Goal: Information Seeking & Learning: Learn about a topic

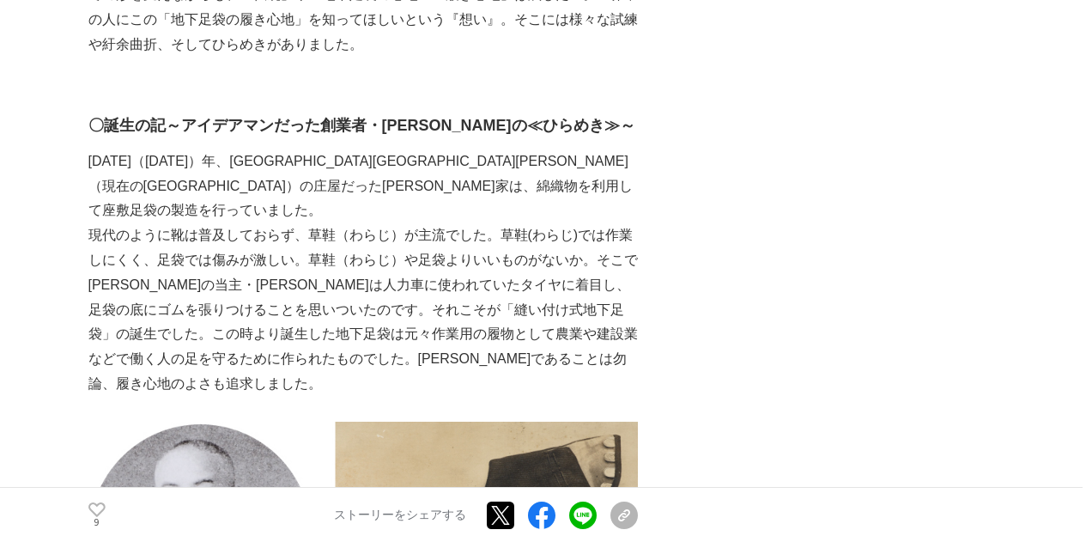
scroll to position [1288, 0]
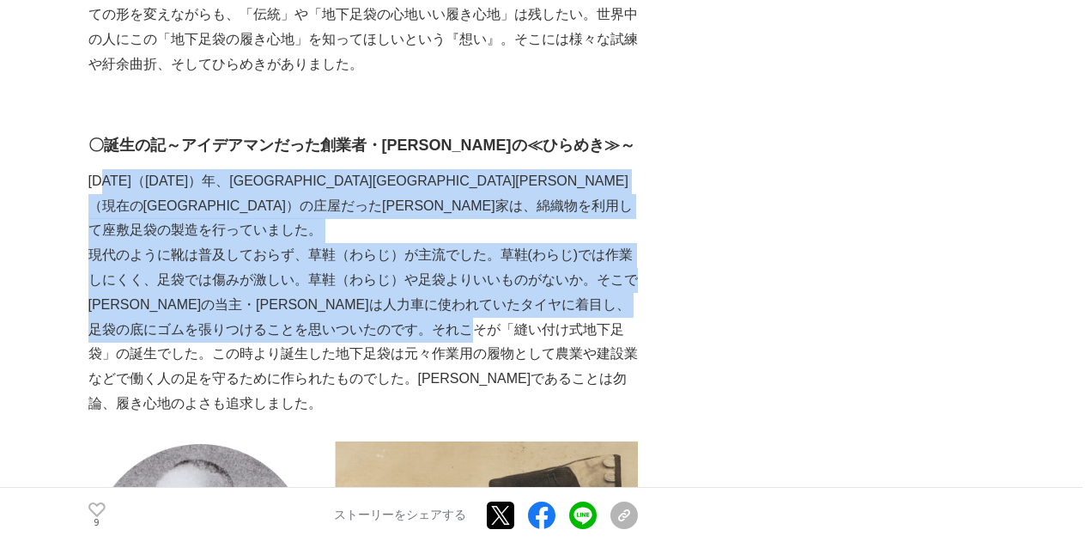
drag, startPoint x: 105, startPoint y: 197, endPoint x: 599, endPoint y: 314, distance: 508.4
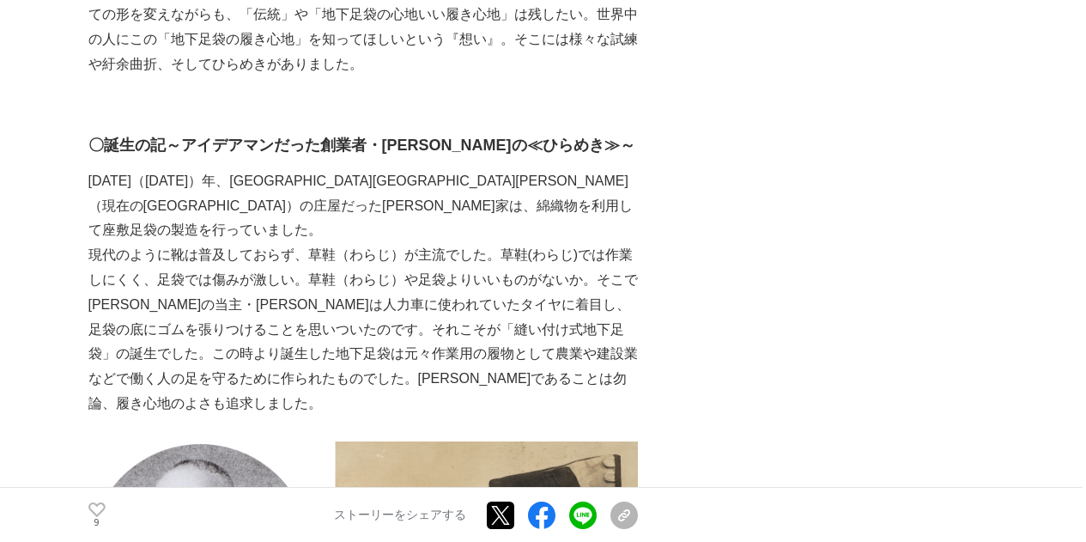
click at [624, 327] on p "現代のように靴は普及しておらず、草鞋（わらじ）が主流でした。草鞋(わらじ)では作業しにくく、足袋では傷みが激しい。草鞋（わらじ）や足袋よりいいものがないか。そ…" at bounding box center [363, 329] width 550 height 173
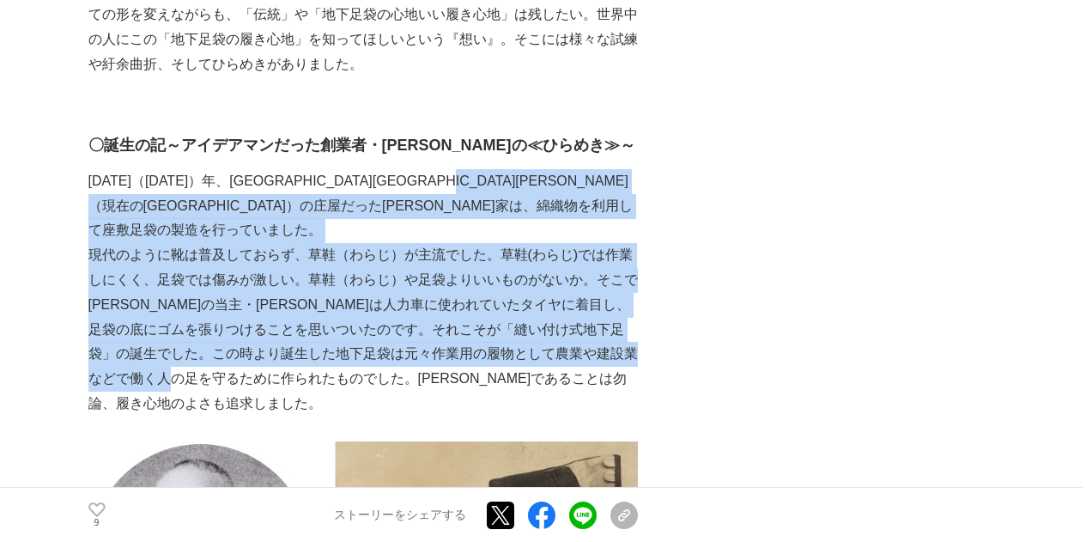
drag, startPoint x: 282, startPoint y: 352, endPoint x: 161, endPoint y: 245, distance: 161.8
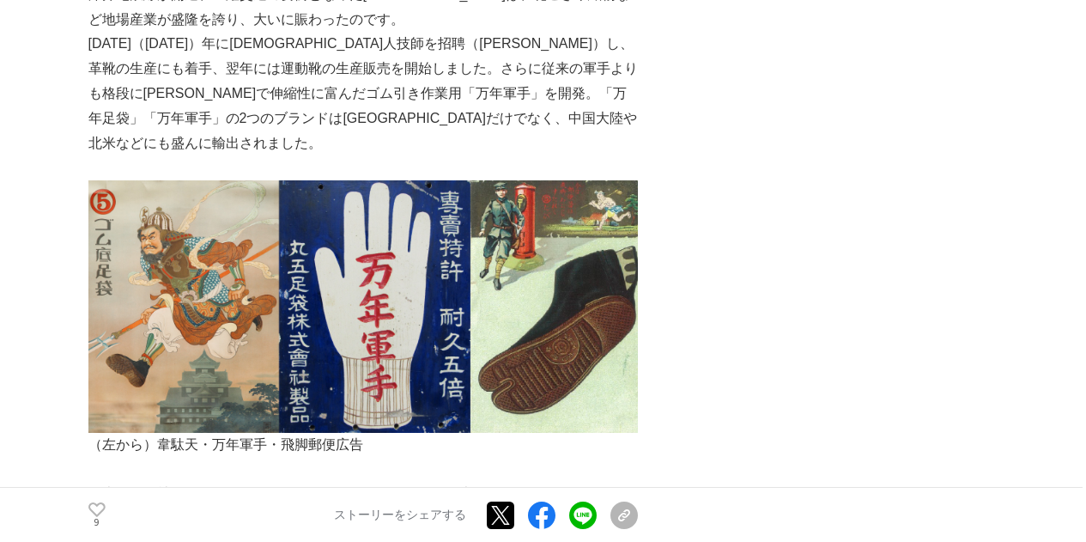
scroll to position [1889, 0]
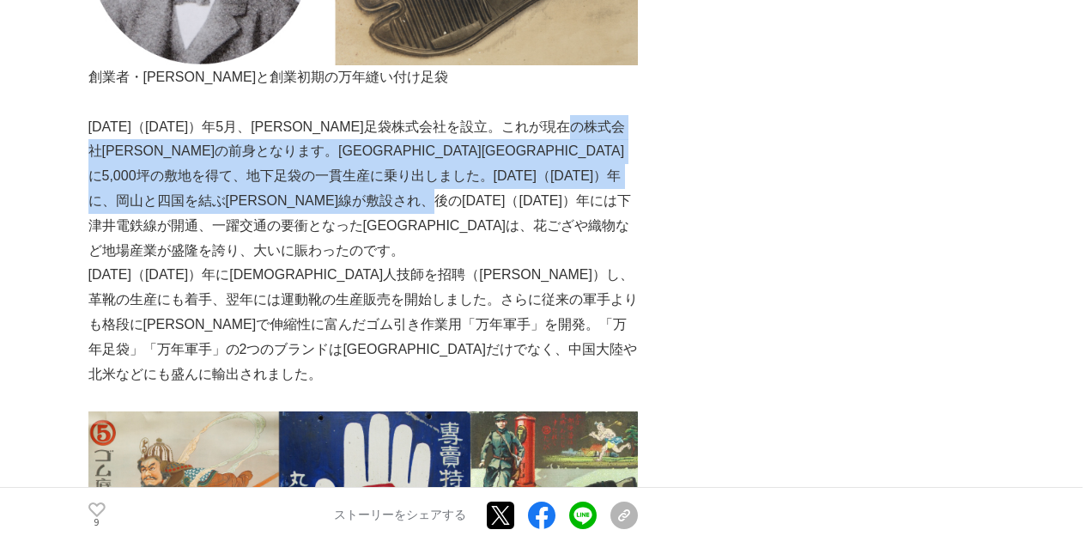
drag, startPoint x: 148, startPoint y: 104, endPoint x: 417, endPoint y: 171, distance: 277.8
click at [417, 171] on p "[DATE]（[DATE]）年5月、[PERSON_NAME]足袋株式会社を設立。これが現在の株式会社[PERSON_NAME]の前身となります。[GEOGR…" at bounding box center [363, 189] width 550 height 149
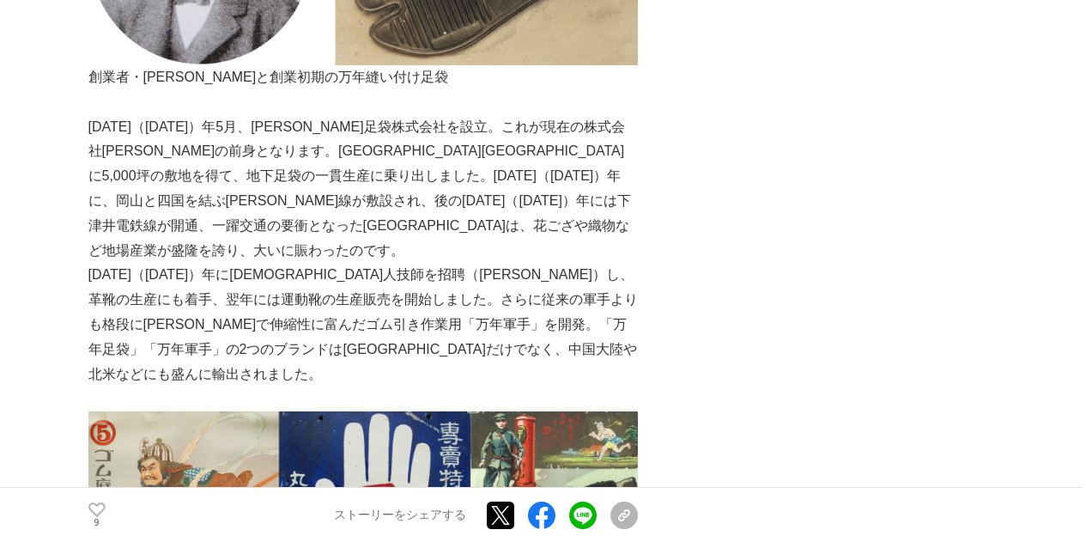
click at [528, 263] on p "[DATE]（[DATE]）年に[DEMOGRAPHIC_DATA]人技師を招聘（[PERSON_NAME]）し、革靴の生産にも着手、翌年には運動靴の生産販売…" at bounding box center [363, 325] width 550 height 124
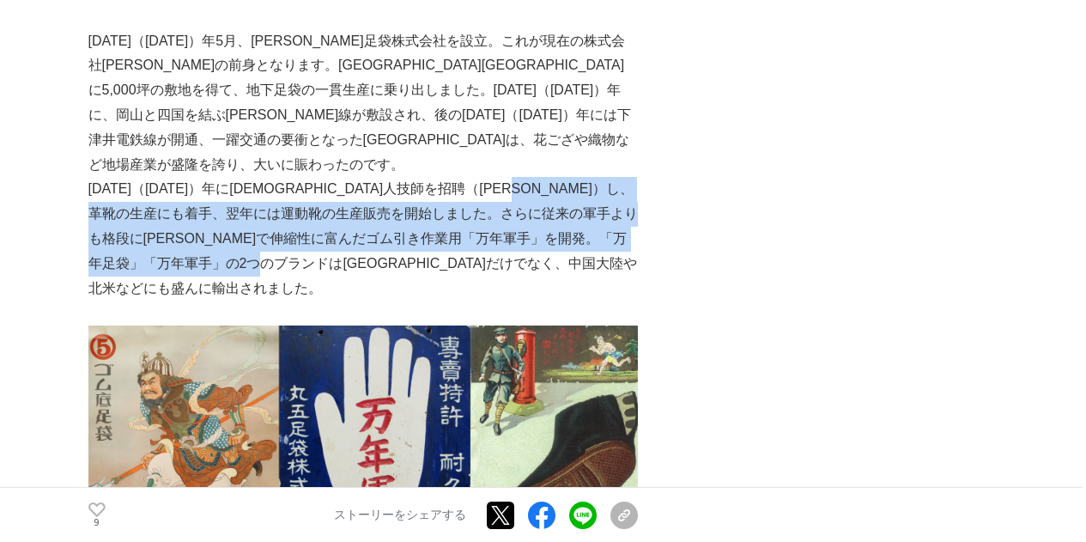
drag, startPoint x: 128, startPoint y: 137, endPoint x: 523, endPoint y: 200, distance: 399.9
click at [523, 200] on p "[DATE]（[DATE]）年に[DEMOGRAPHIC_DATA]人技師を招聘（[PERSON_NAME]）し、革靴の生産にも着手、翌年には運動靴の生産販売…" at bounding box center [363, 239] width 550 height 124
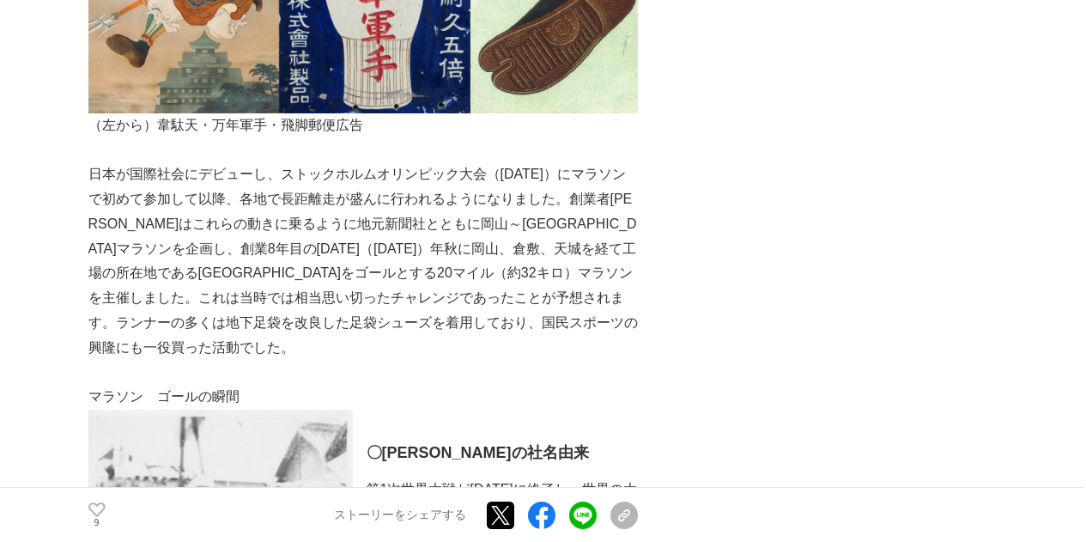
scroll to position [2404, 0]
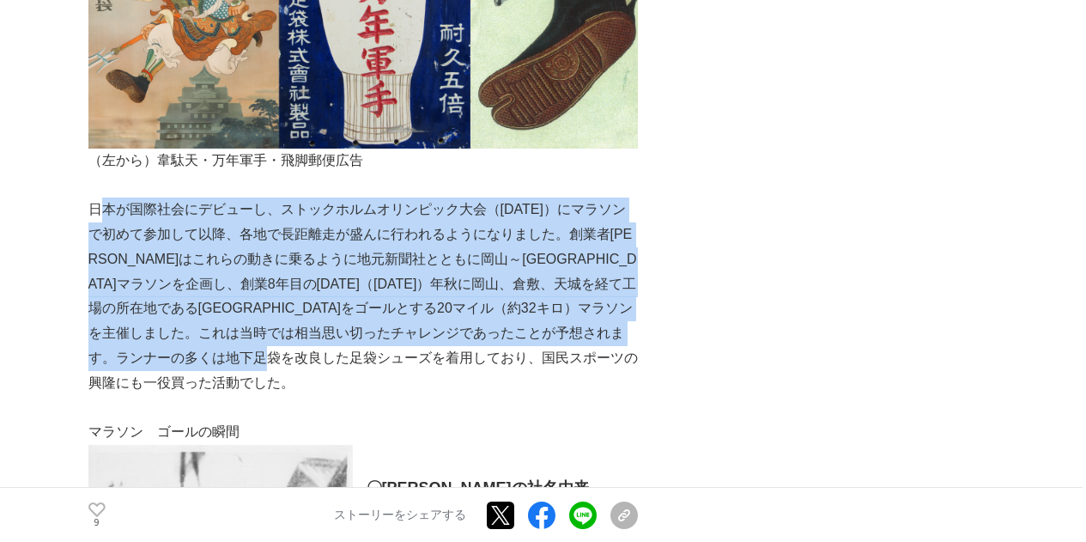
drag, startPoint x: 102, startPoint y: 112, endPoint x: 574, endPoint y: 267, distance: 496.9
click at [574, 267] on p "日本が国際社会にデビューし、ストックホルムオリンピック大会（[DATE]）にマラソンで初めて参加して以降、各地で長距離走が盛んに行われるようになりました。創業…" at bounding box center [363, 295] width 550 height 197
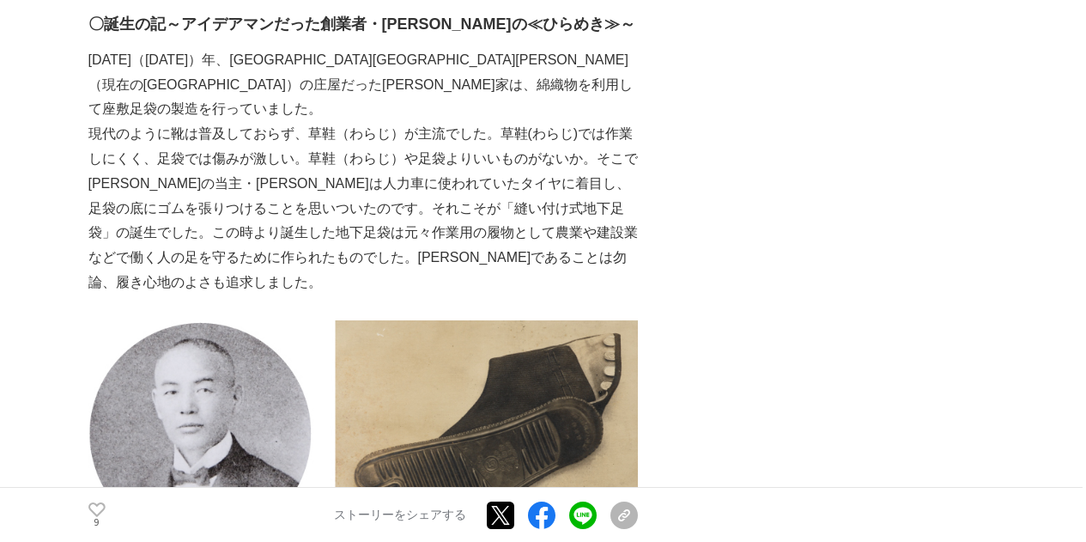
scroll to position [1288, 0]
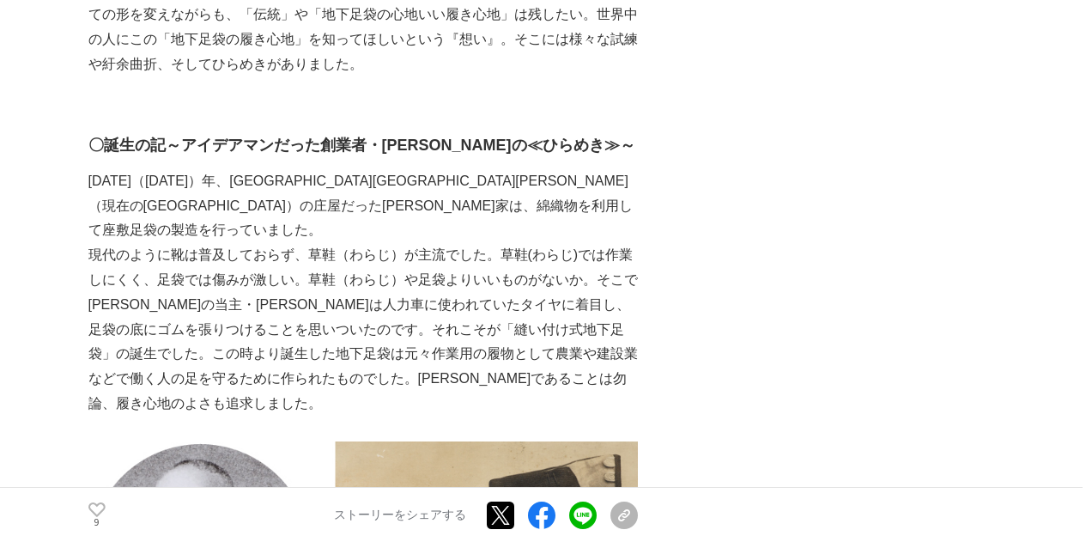
click at [452, 297] on p "現代のように靴は普及しておらず、草鞋（わらじ）が主流でした。草鞋(わらじ)では作業しにくく、足袋では傷みが激しい。草鞋（わらじ）や足袋よりいいものがないか。そ…" at bounding box center [363, 329] width 550 height 173
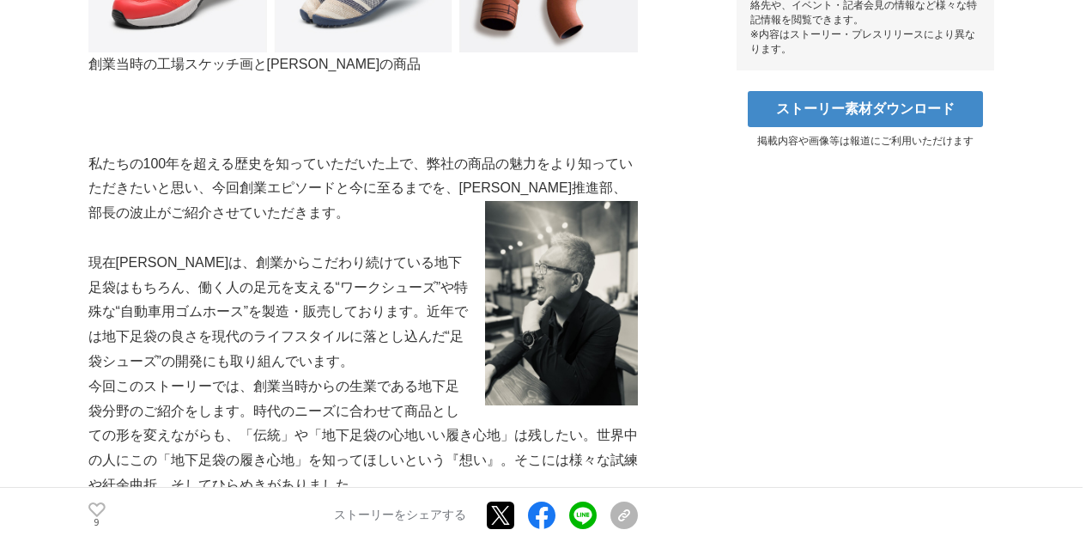
scroll to position [343, 0]
